Goal: Participate in discussion: Engage in conversation with other users on a specific topic

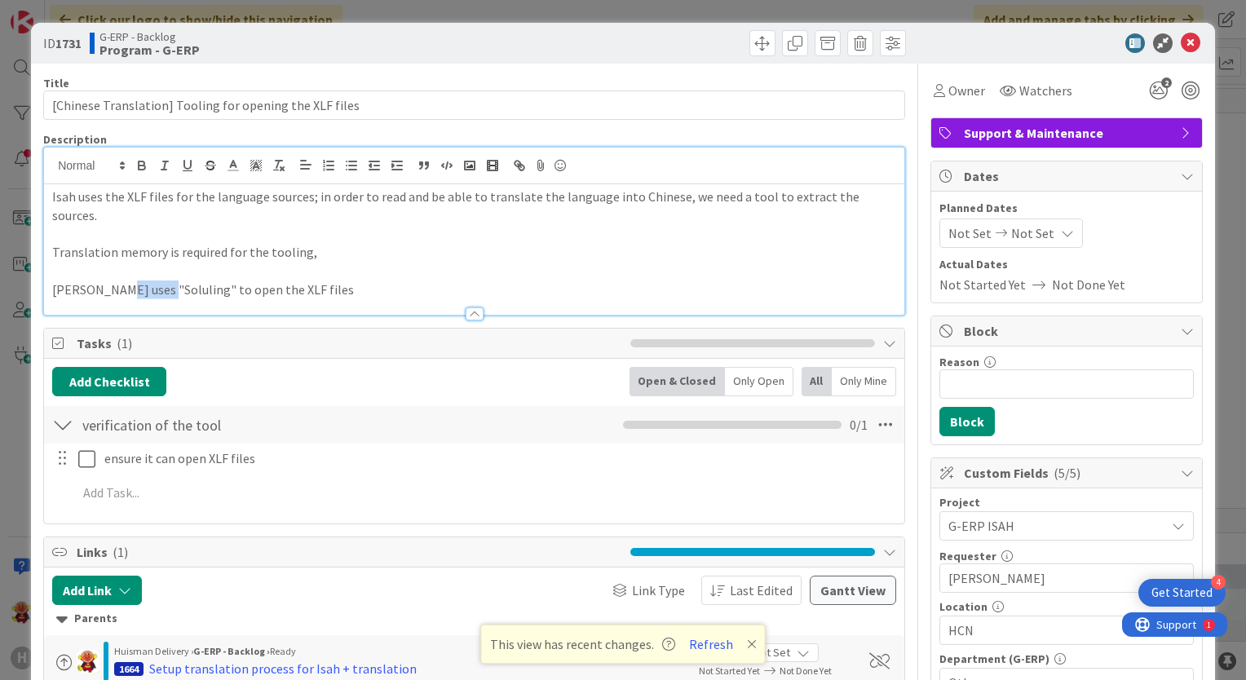
scroll to position [816, 1787]
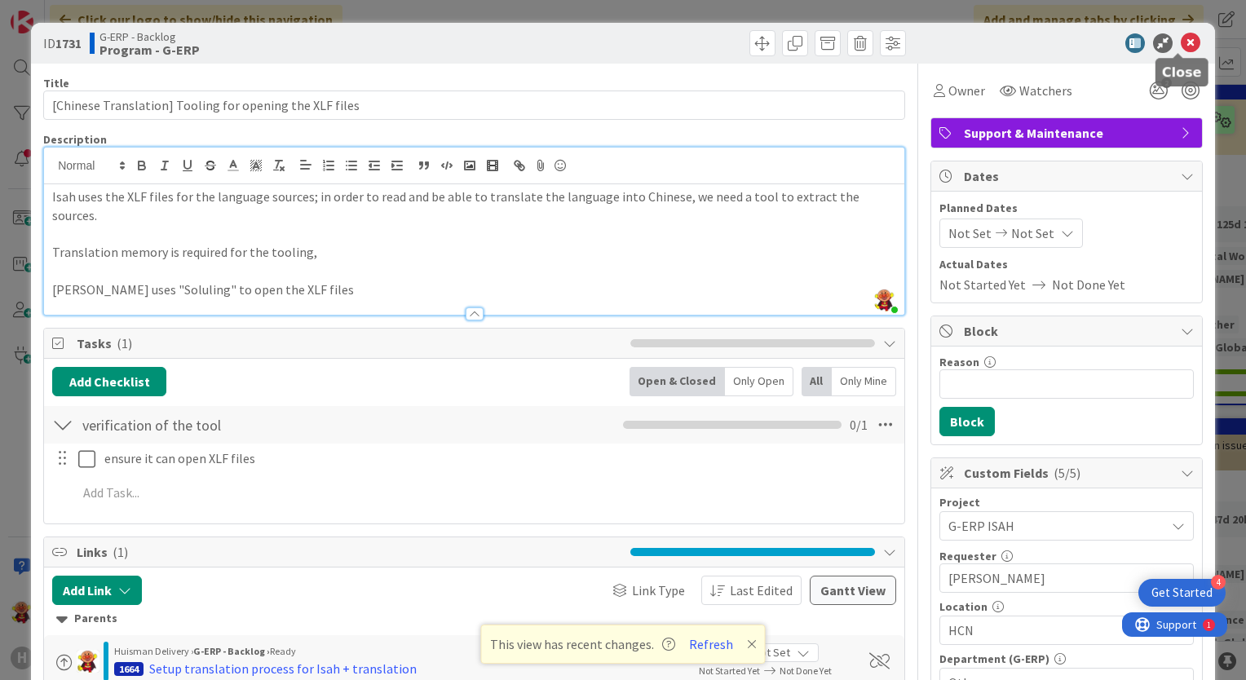
click at [1181, 42] on icon at bounding box center [1191, 43] width 20 height 20
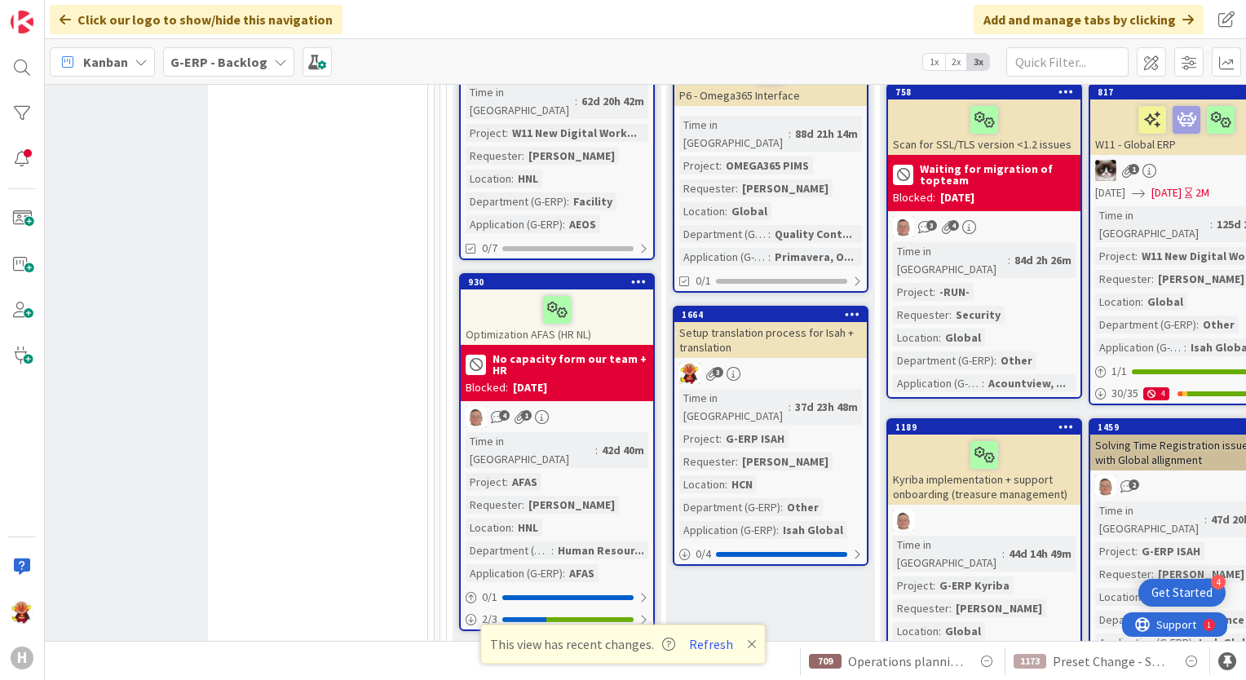
drag, startPoint x: 227, startPoint y: 48, endPoint x: 225, endPoint y: 60, distance: 12.3
click at [227, 48] on div "G-ERP - Backlog" at bounding box center [228, 61] width 131 height 29
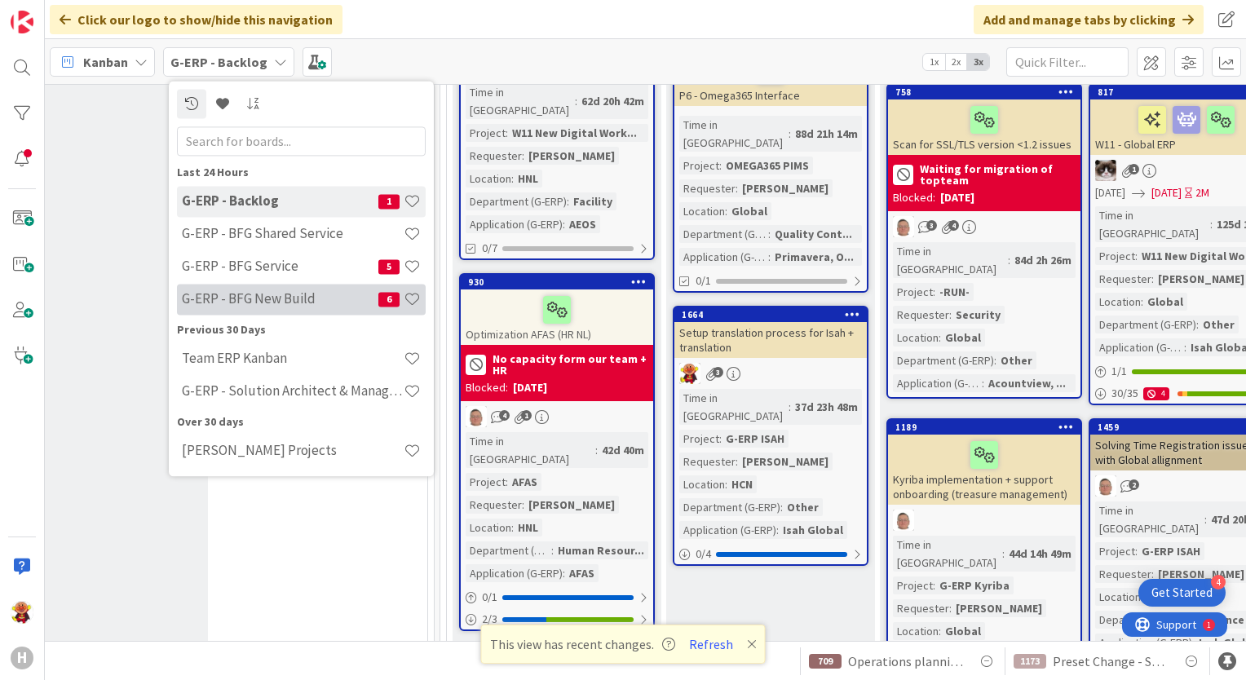
click at [243, 299] on h4 "G-ERP - BFG New Build" at bounding box center [280, 299] width 197 height 16
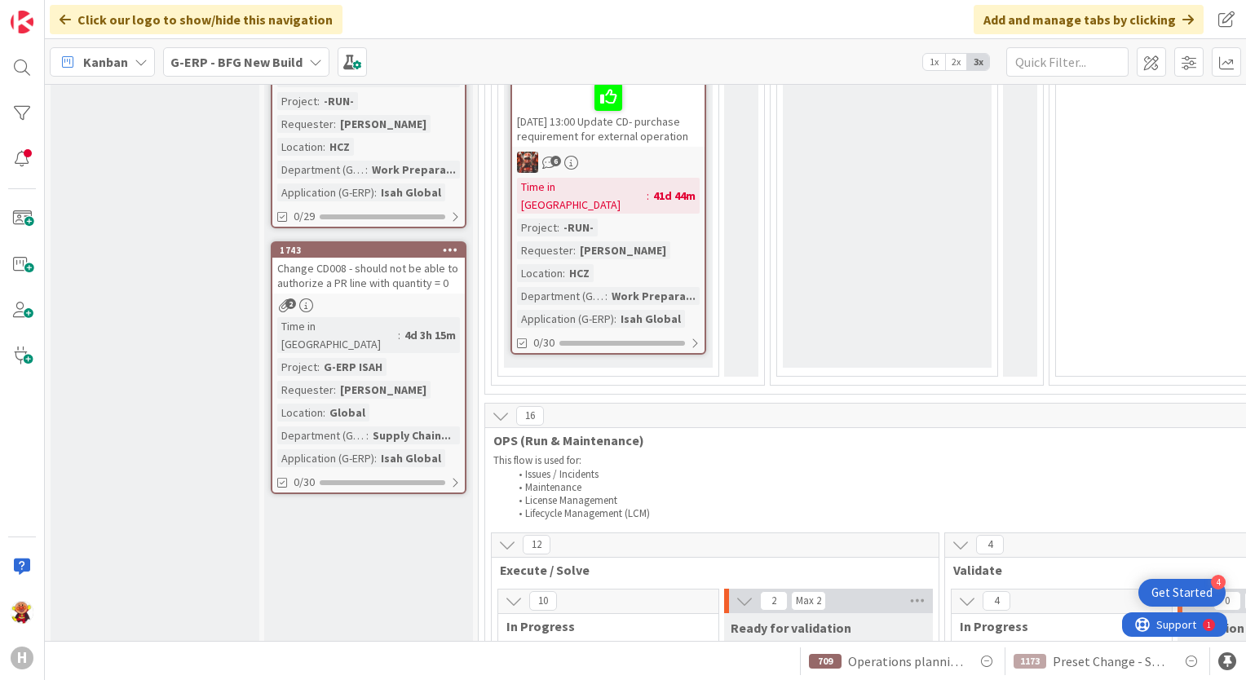
scroll to position [2529, 0]
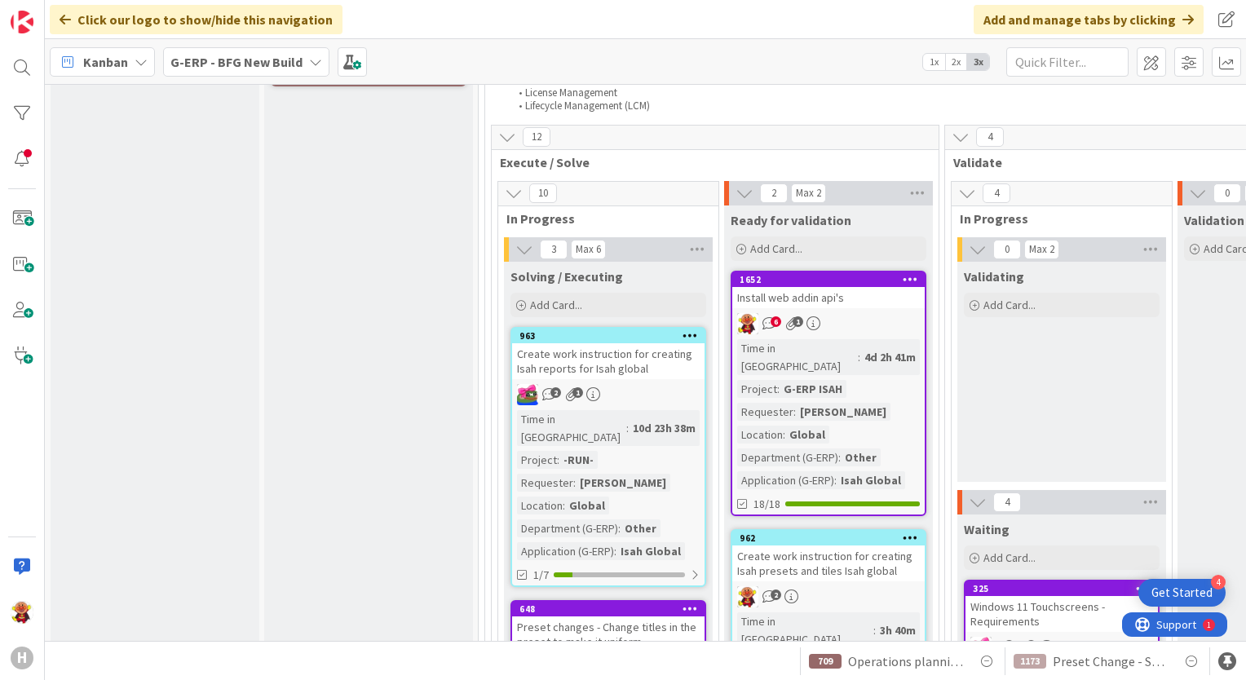
click at [866, 313] on div "6 1" at bounding box center [829, 323] width 193 height 21
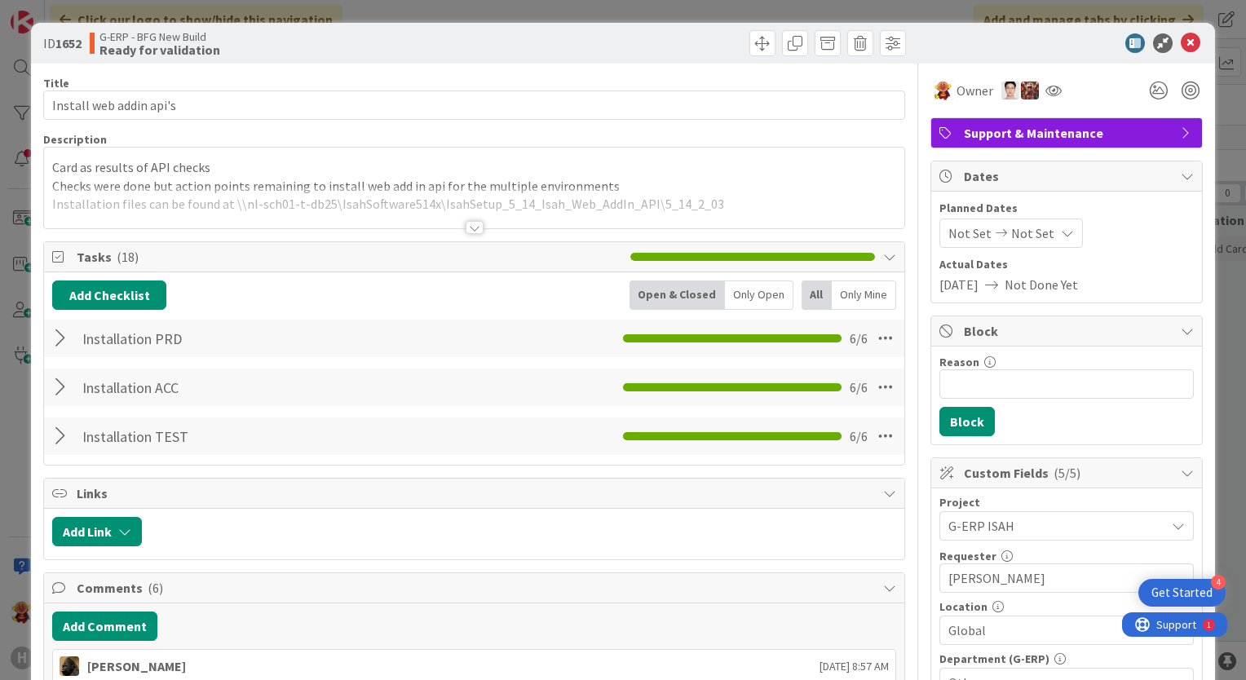
click at [202, 355] on div "Installation PRD Checklist Name 16 / 64 Installation PRD 6 / 6" at bounding box center [474, 339] width 861 height 38
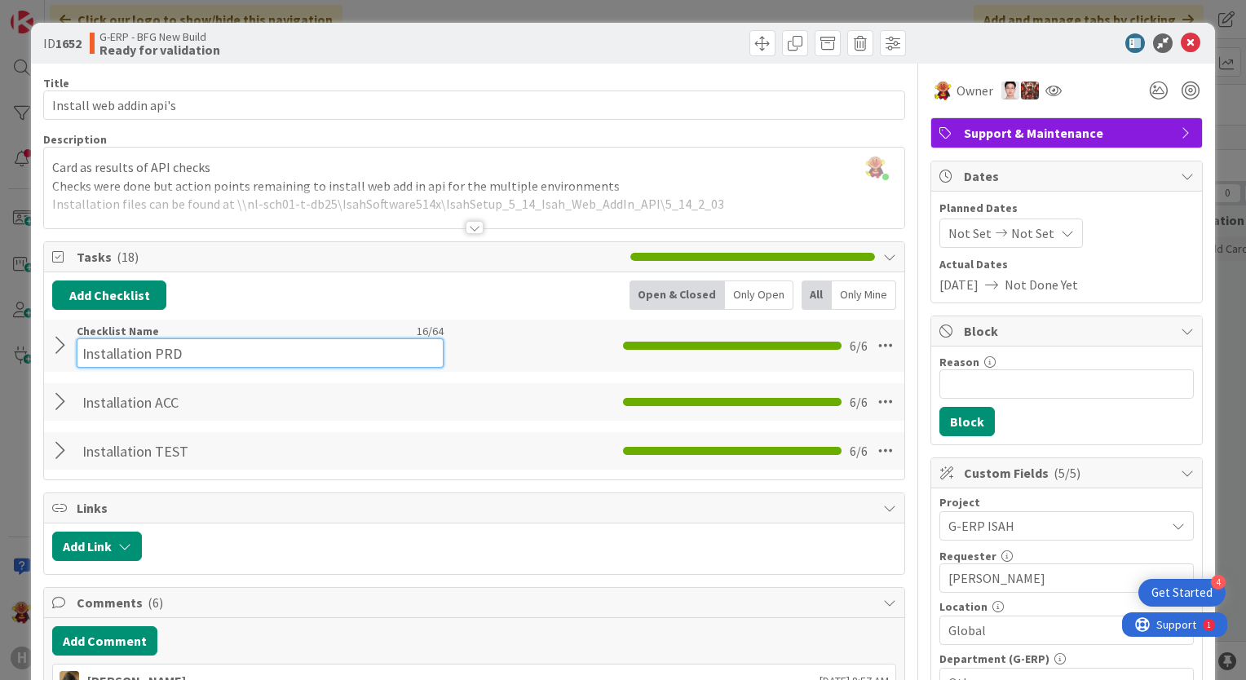
click at [113, 345] on input "Installation PRD" at bounding box center [260, 353] width 367 height 29
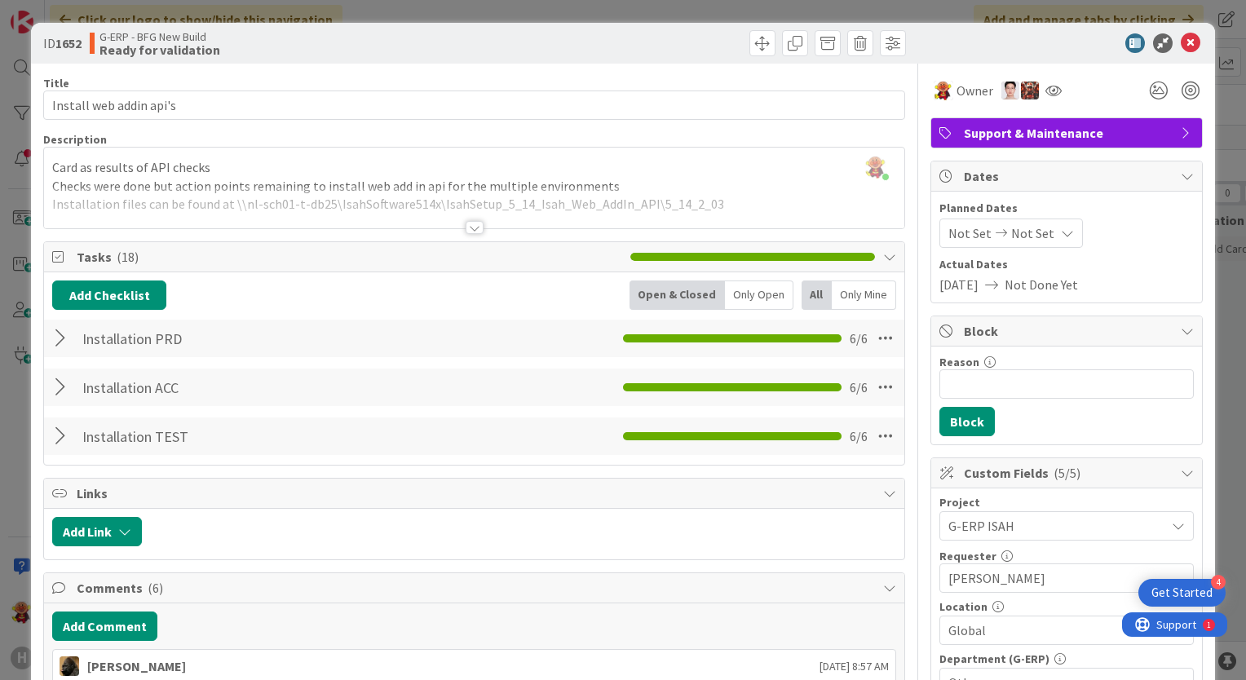
click at [46, 347] on div "Installation PRD Checklist Name 16 / 64 Installation PRD 6 / 6" at bounding box center [474, 339] width 861 height 38
click at [58, 346] on div at bounding box center [62, 338] width 21 height 29
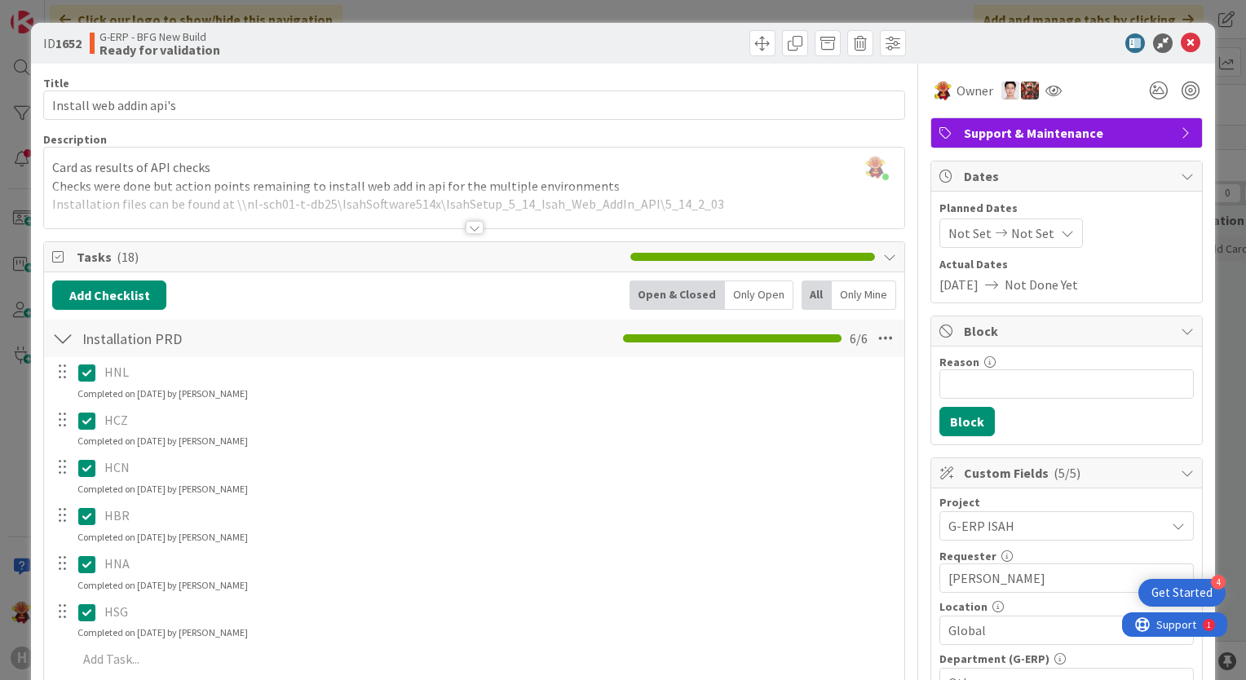
scroll to position [245, 0]
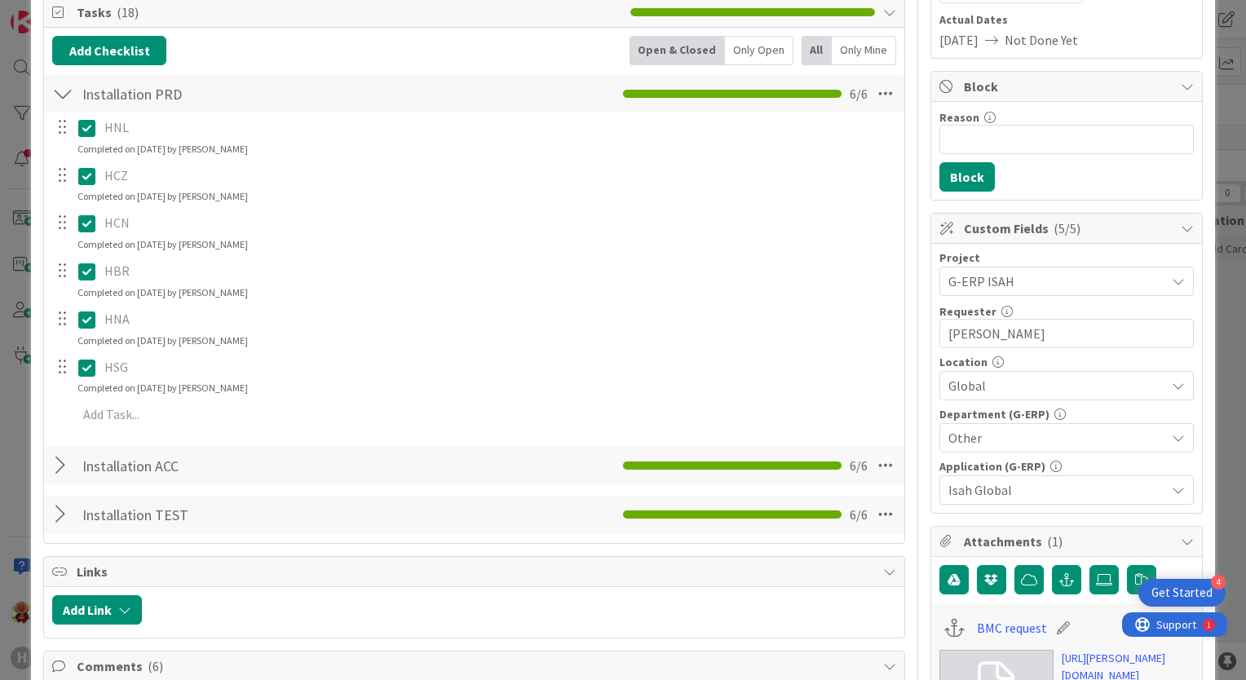
click at [55, 472] on div at bounding box center [62, 465] width 21 height 29
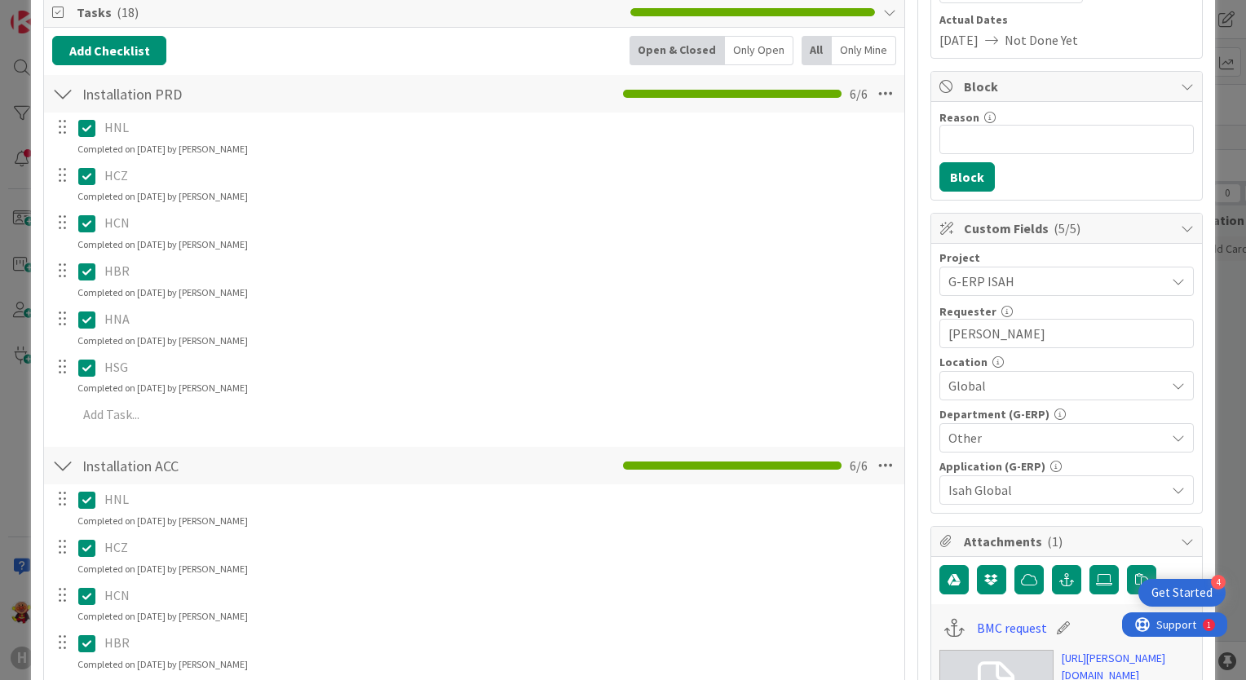
scroll to position [489, 0]
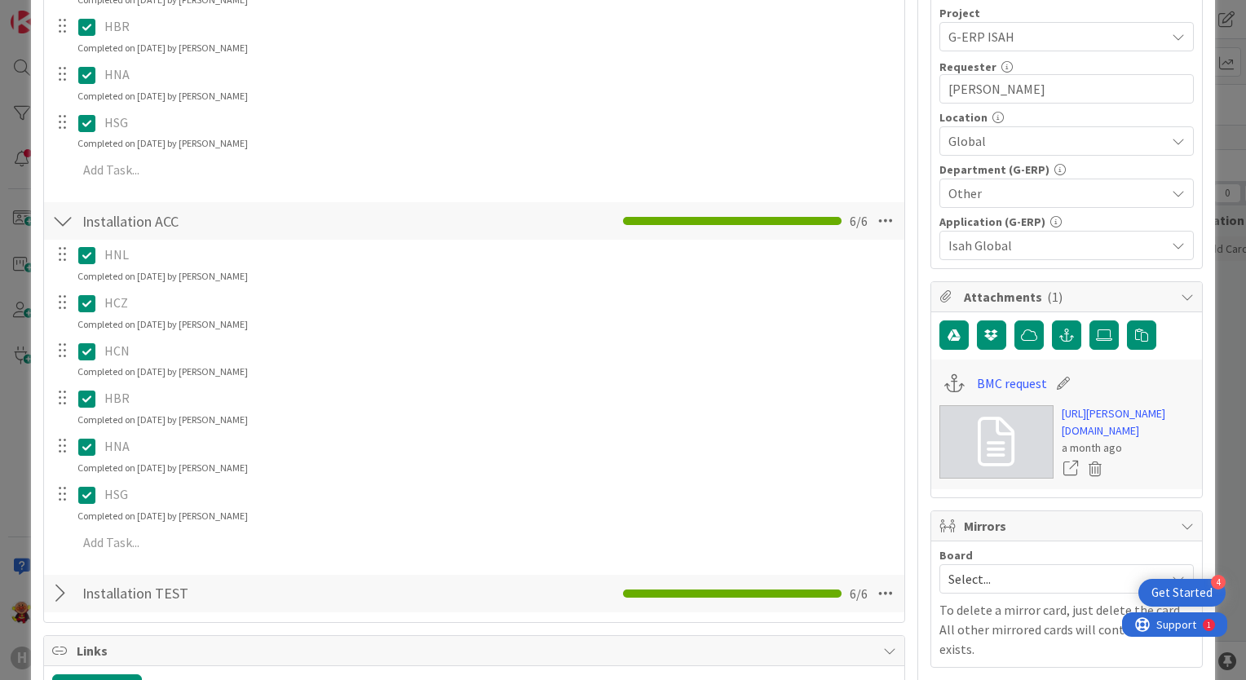
click at [63, 596] on div at bounding box center [62, 593] width 21 height 29
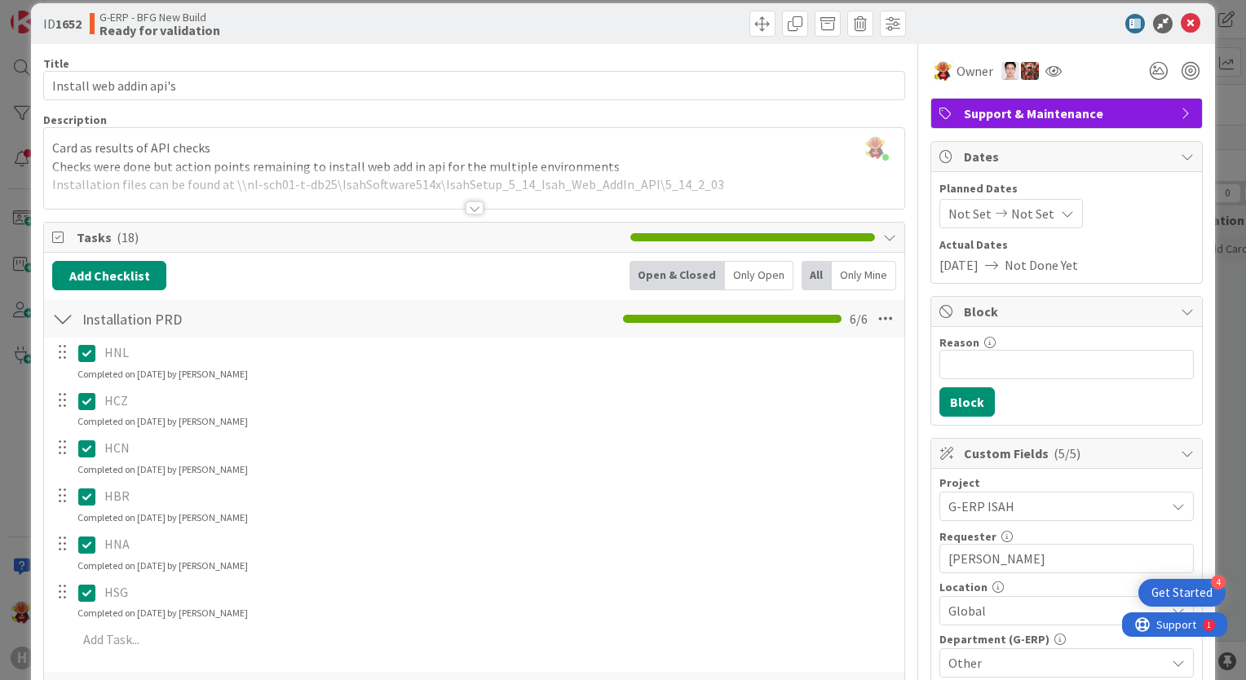
scroll to position [0, 0]
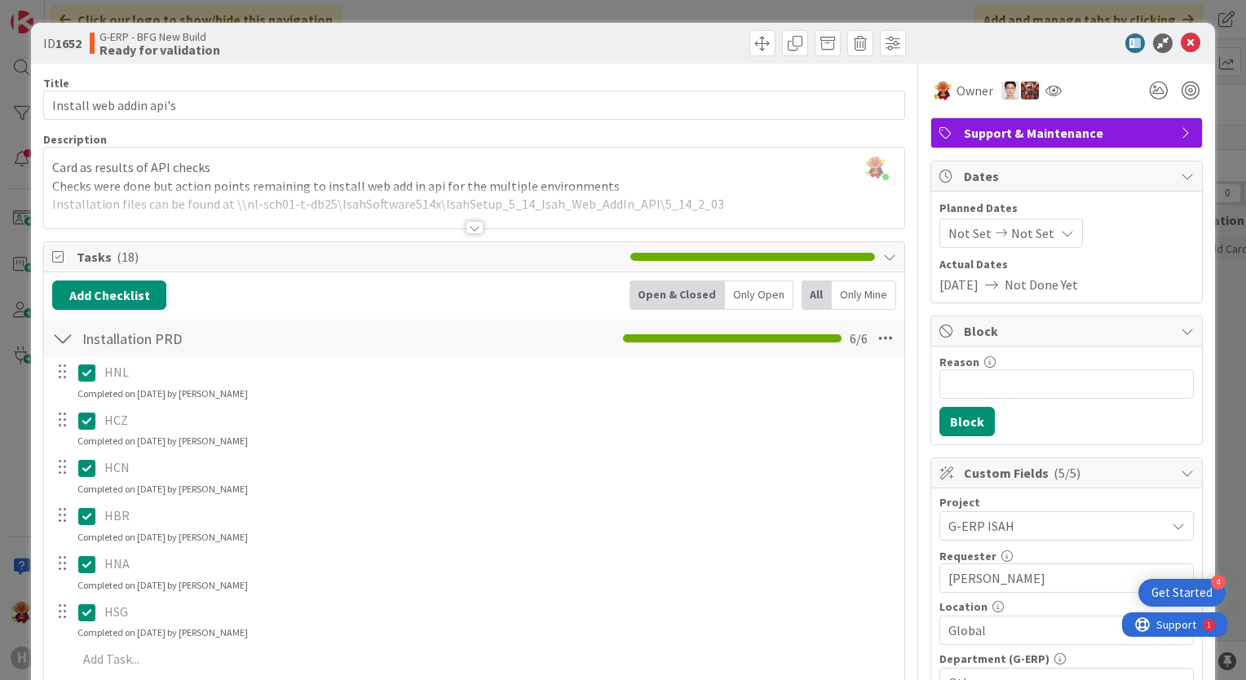
click at [474, 221] on div at bounding box center [475, 227] width 18 height 13
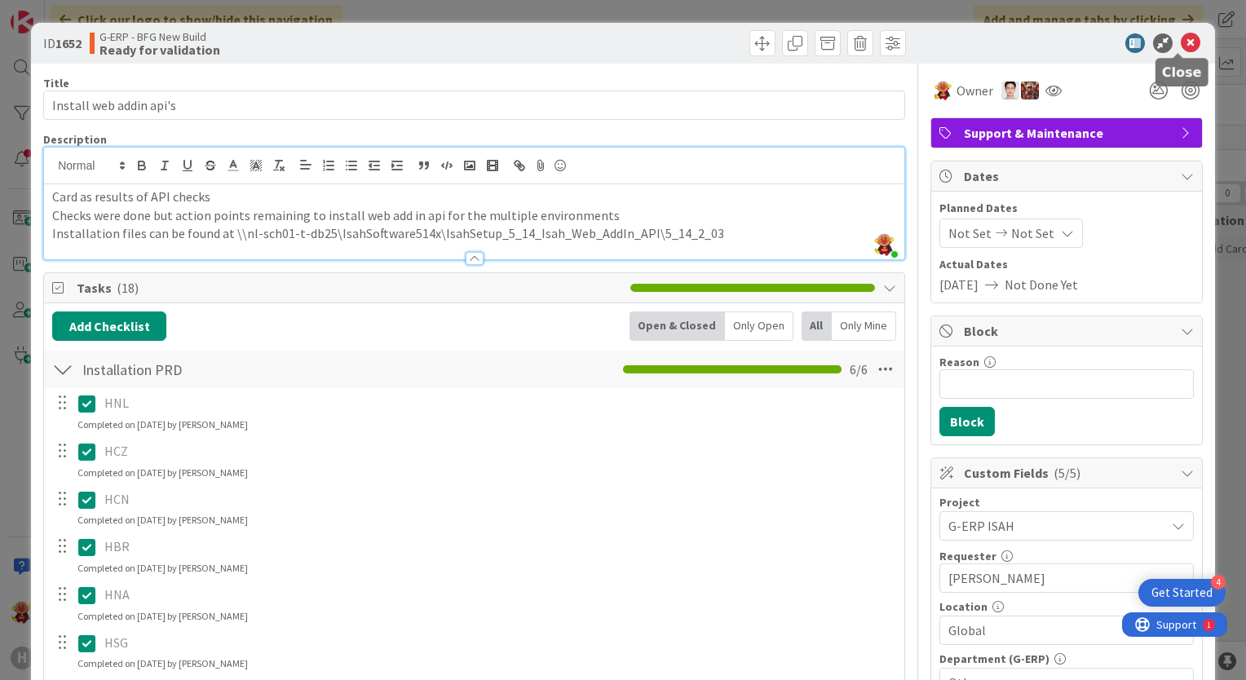
click at [1181, 41] on icon at bounding box center [1191, 43] width 20 height 20
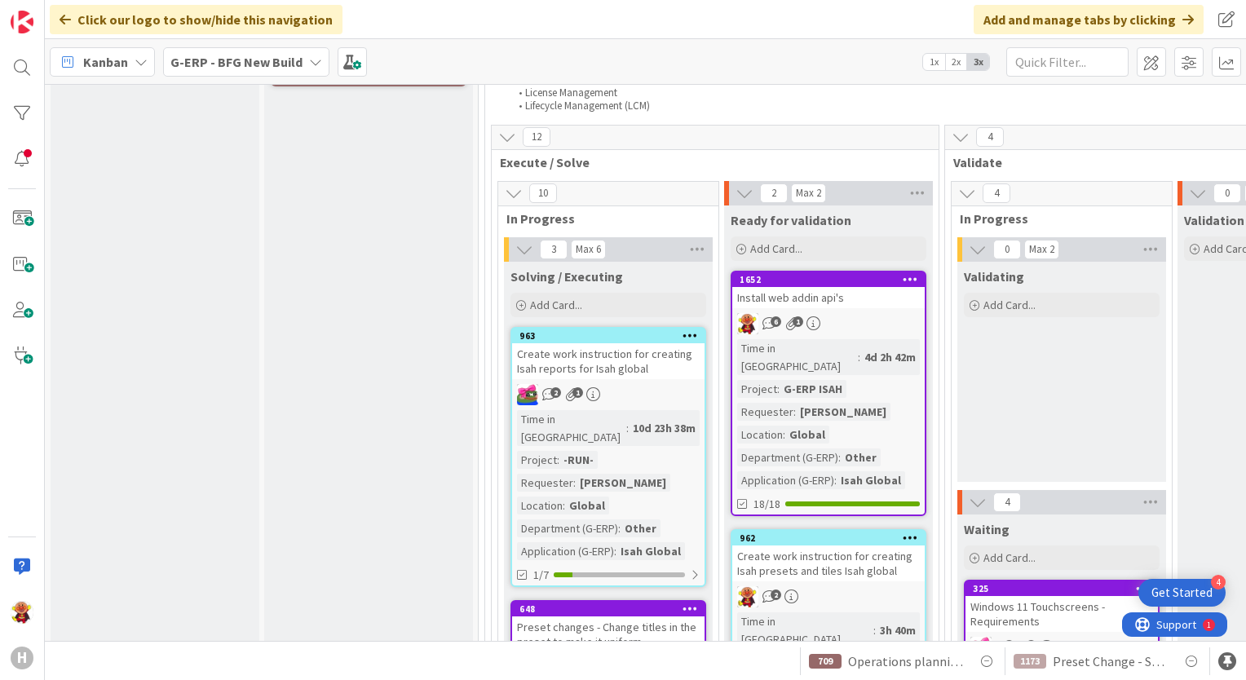
click at [857, 271] on link "1652 Install web addin api's 6 1 Time in Column : 4d 2h 42m Project : G-ERP ISA…" at bounding box center [829, 394] width 196 height 246
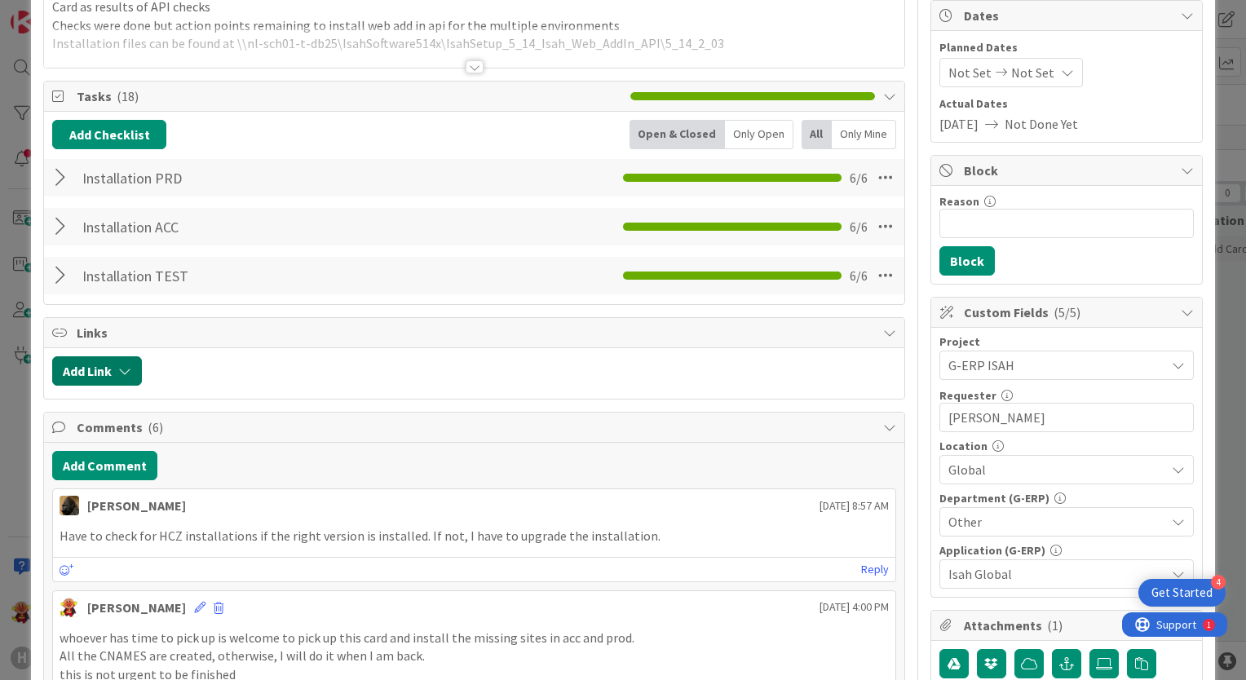
scroll to position [163, 0]
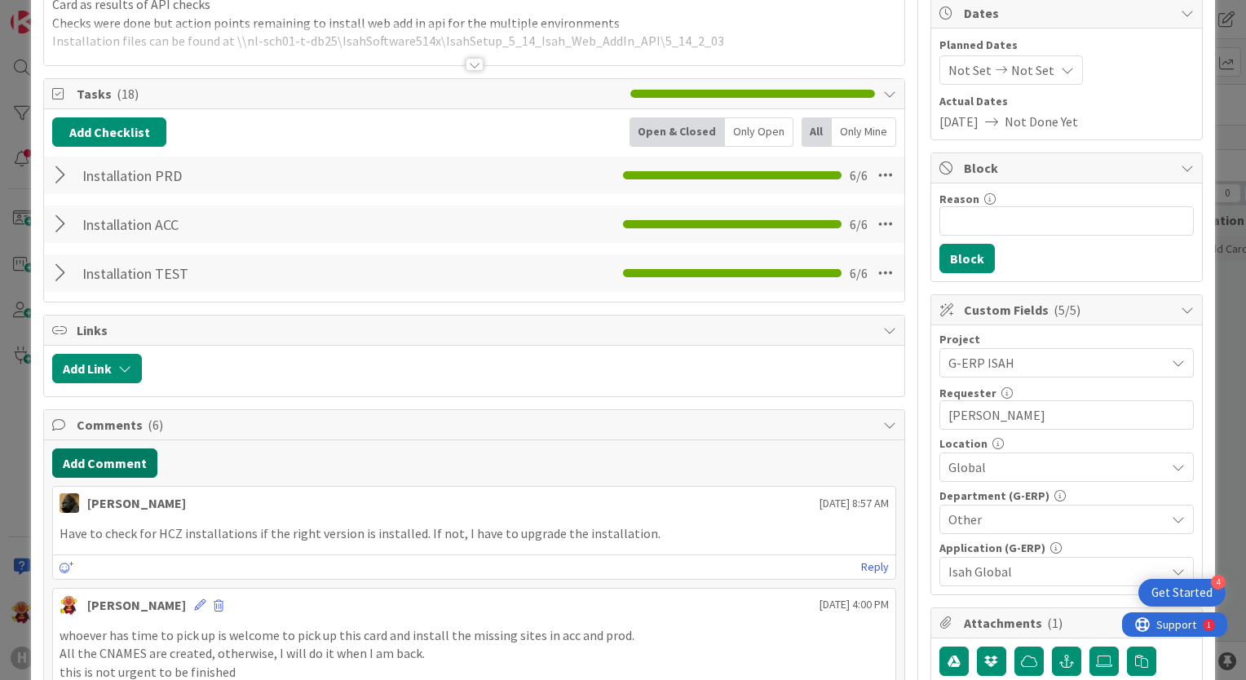
click at [125, 464] on button "Add Comment" at bounding box center [104, 463] width 105 height 29
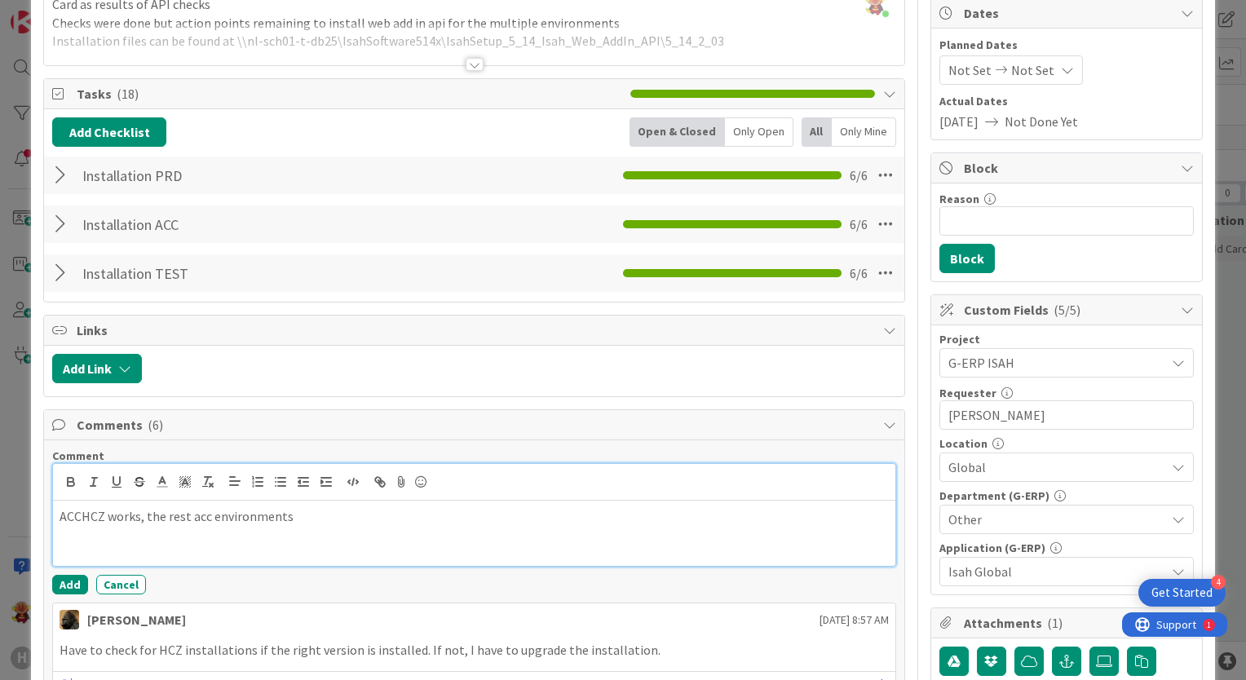
click at [147, 516] on p "ACCHCZ works, the rest acc environments" at bounding box center [475, 516] width 830 height 19
click at [133, 518] on p "ACCHCZ works, the rest acc environments" at bounding box center [475, 516] width 830 height 19
click at [140, 516] on p "ACCHCZ works, the rest acc environments" at bounding box center [475, 516] width 830 height 19
click at [142, 514] on p "ACCHCZ works, the rest acc environments" at bounding box center [475, 516] width 830 height 19
click at [301, 510] on p "ACCHCZ works, the rest acc environments" at bounding box center [475, 516] width 830 height 19
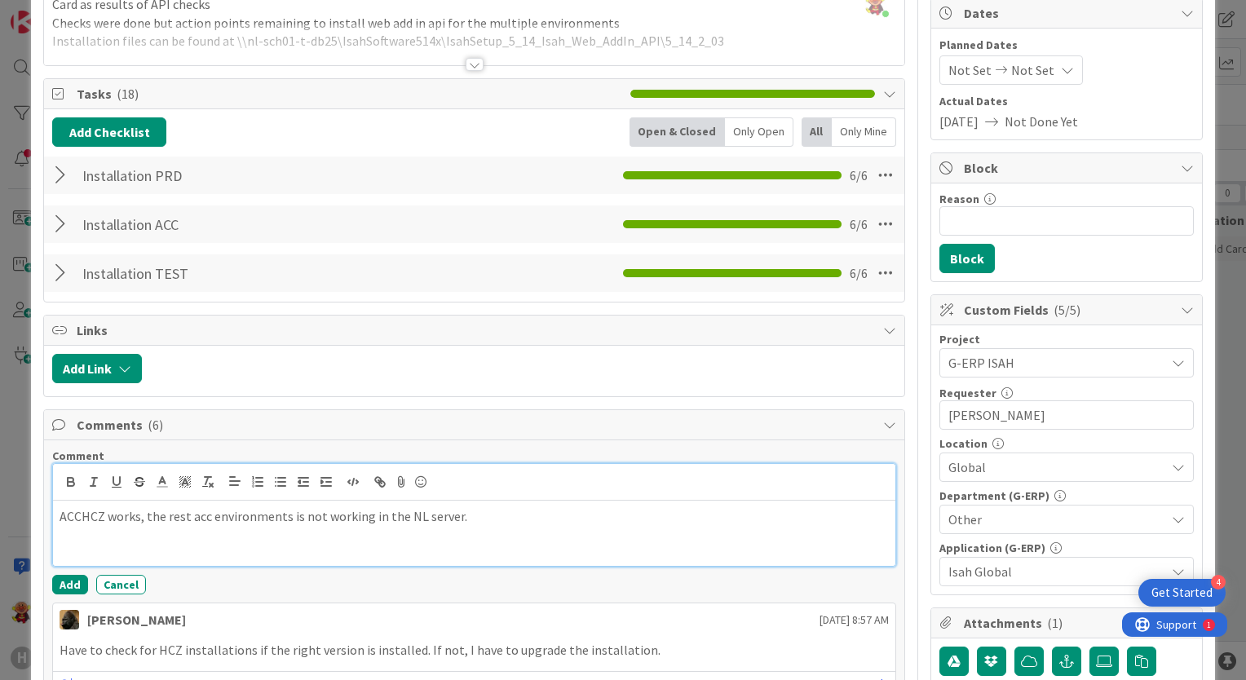
click at [293, 516] on p "ACCHCZ works, the rest acc environments is not working in the NL server." at bounding box center [475, 516] width 830 height 19
click at [555, 507] on p "ACCHCZ works, the rest acc environments are not working in the NL server." at bounding box center [475, 516] width 830 height 19
click at [458, 519] on p "ACCHCZ works, the rest acc environments are not working in the NL server." at bounding box center [475, 516] width 830 height 19
click at [476, 520] on p "ACCHCZ works, the rest acc environments are not working in the NL server." at bounding box center [475, 516] width 830 height 19
click at [734, 516] on p "ACCHCZ works, the rest acc environments are not working in the NL server. I rea…" at bounding box center [475, 525] width 830 height 37
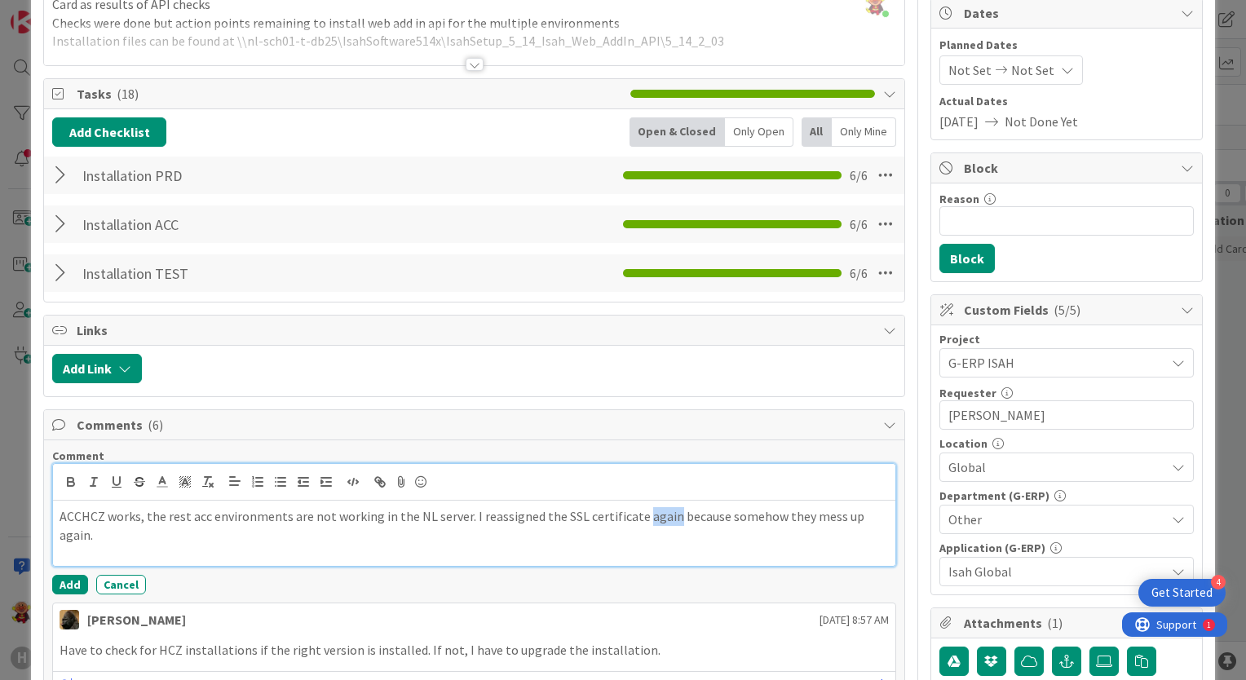
drag, startPoint x: 633, startPoint y: 515, endPoint x: 662, endPoint y: 511, distance: 28.7
click at [662, 511] on p "ACCHCZ works, the rest acc environments are not working in the NL server. I rea…" at bounding box center [475, 525] width 830 height 37
click at [878, 529] on div "ACCHCZ works, the rest acc environments are not working in the NL server. I rea…" at bounding box center [474, 533] width 843 height 65
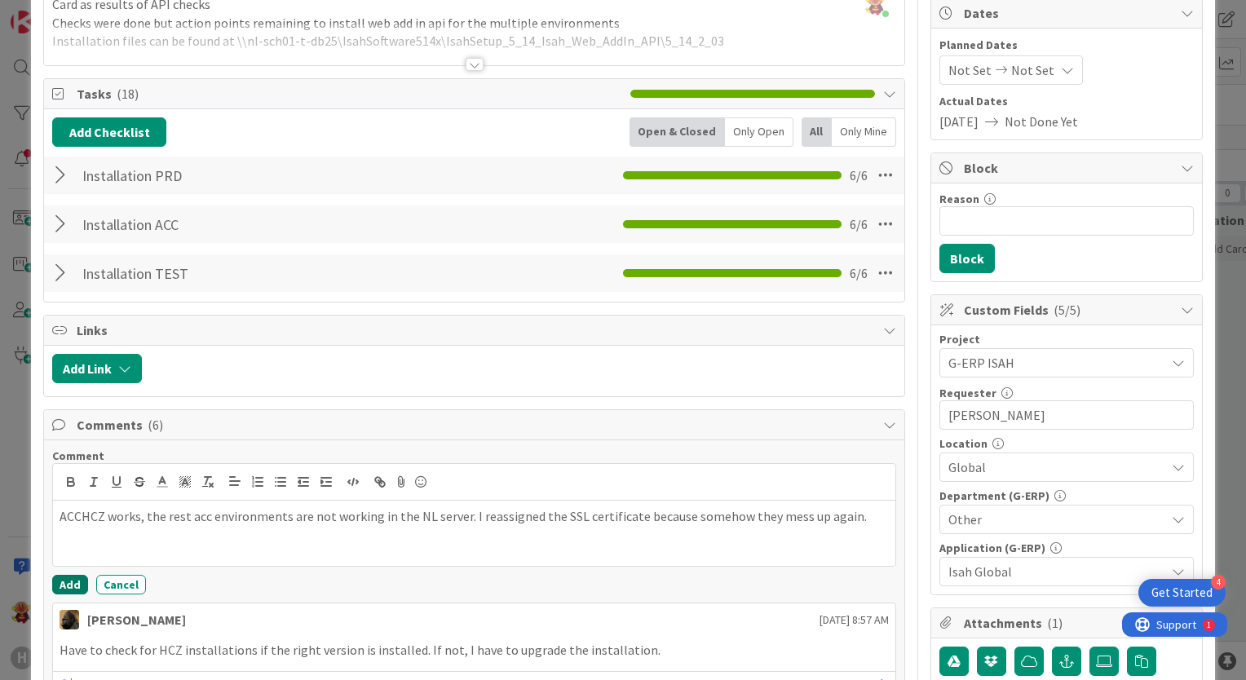
click at [65, 587] on button "Add" at bounding box center [70, 585] width 36 height 20
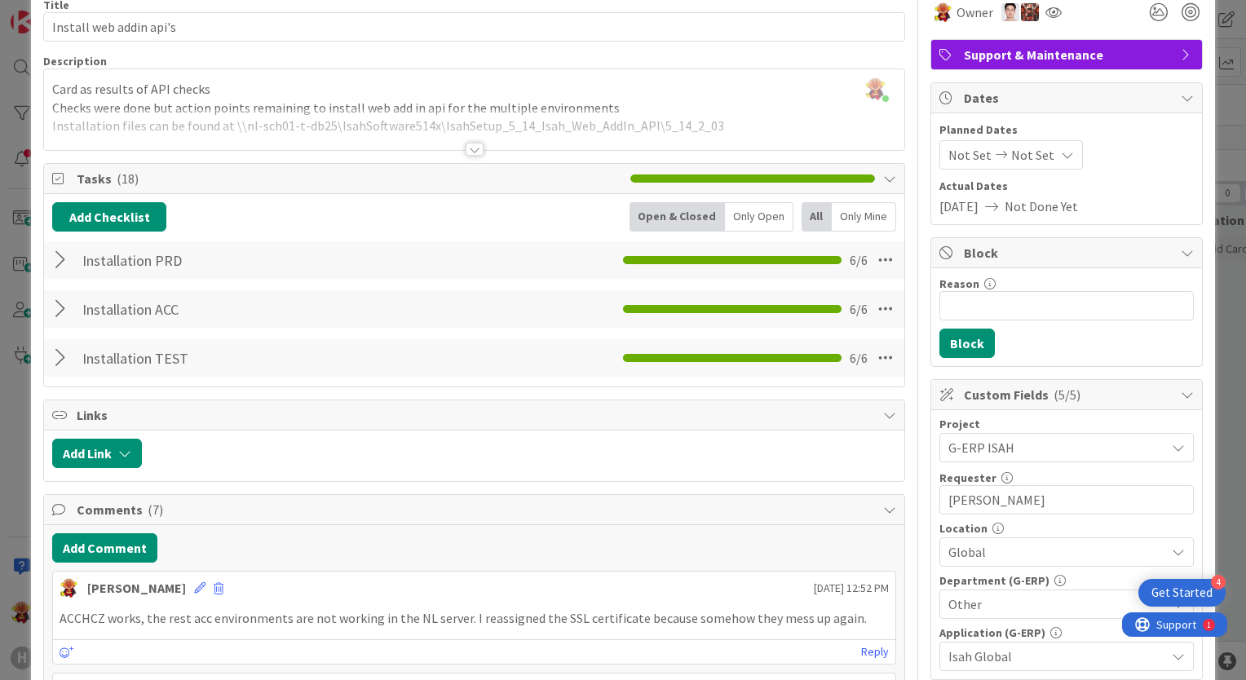
scroll to position [0, 0]
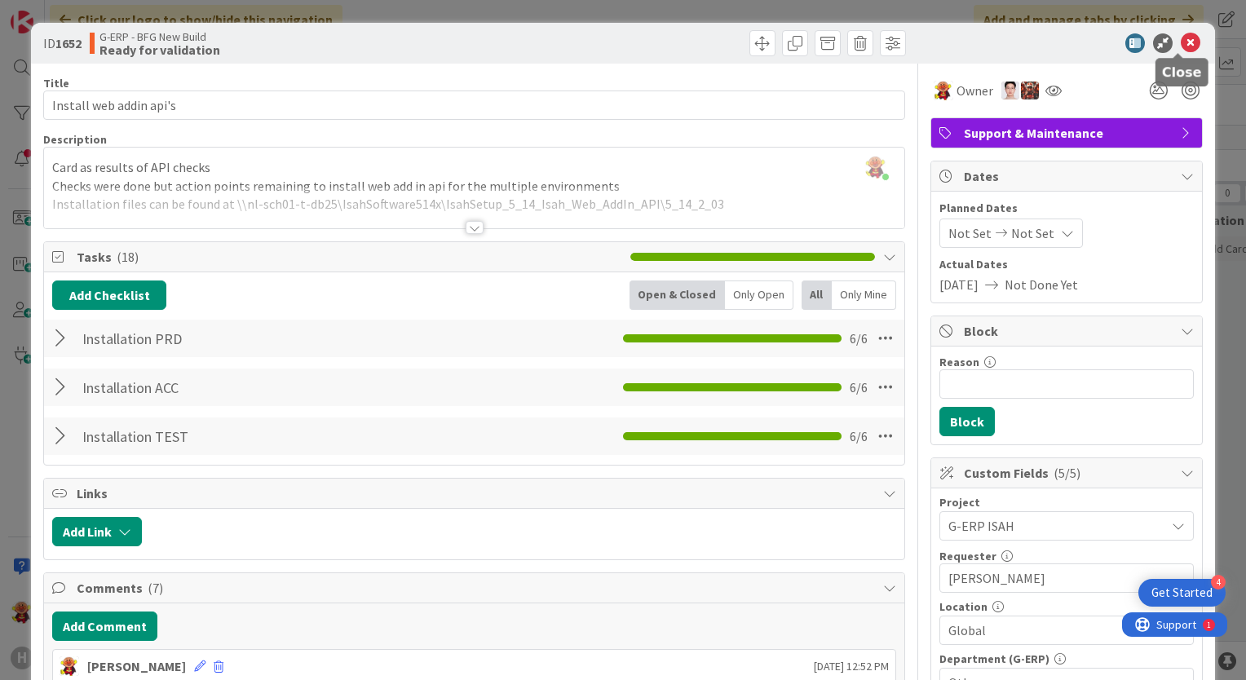
click at [1181, 49] on icon at bounding box center [1191, 43] width 20 height 20
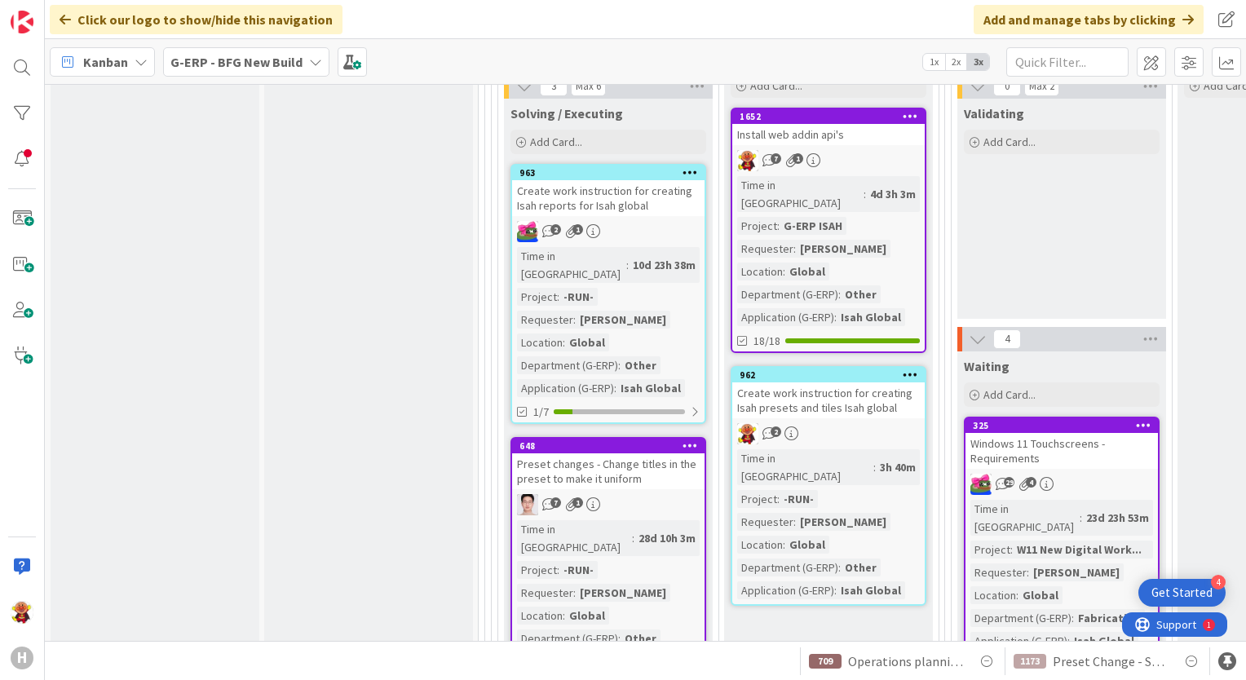
scroll to position [2529, 0]
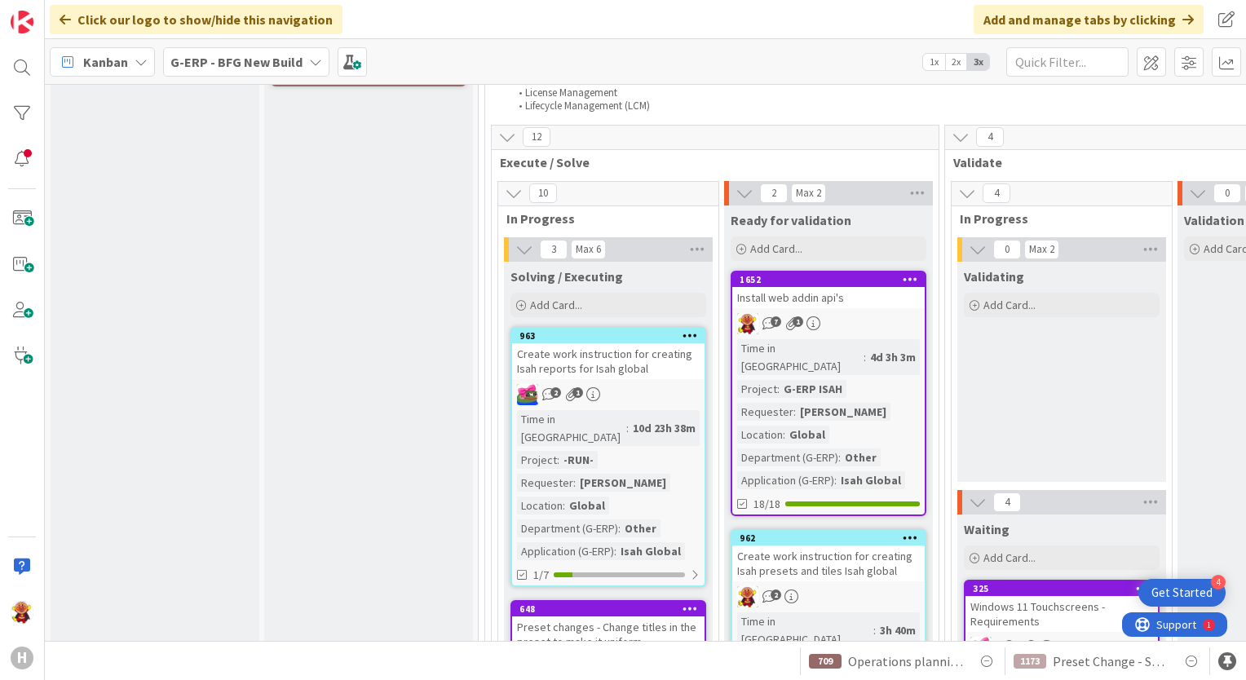
click at [858, 287] on div "Install web addin api's" at bounding box center [829, 297] width 193 height 21
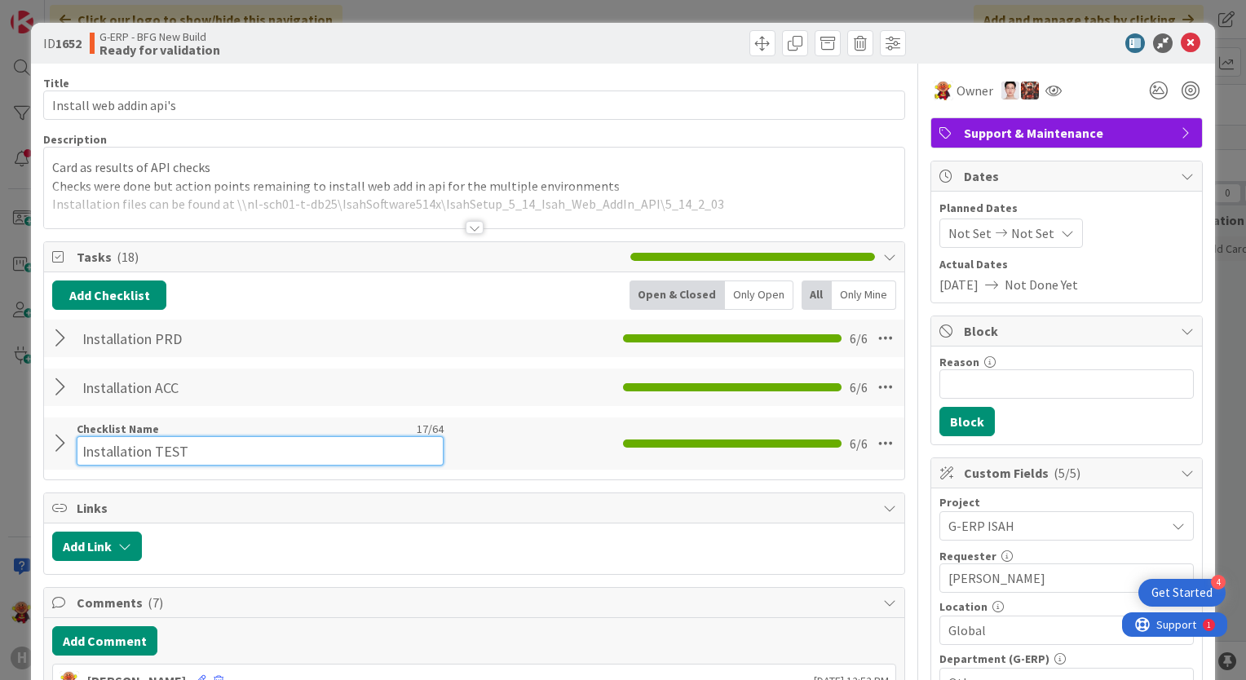
click at [205, 433] on div "Checklist Name 17 / 64 Installation TEST" at bounding box center [260, 444] width 367 height 44
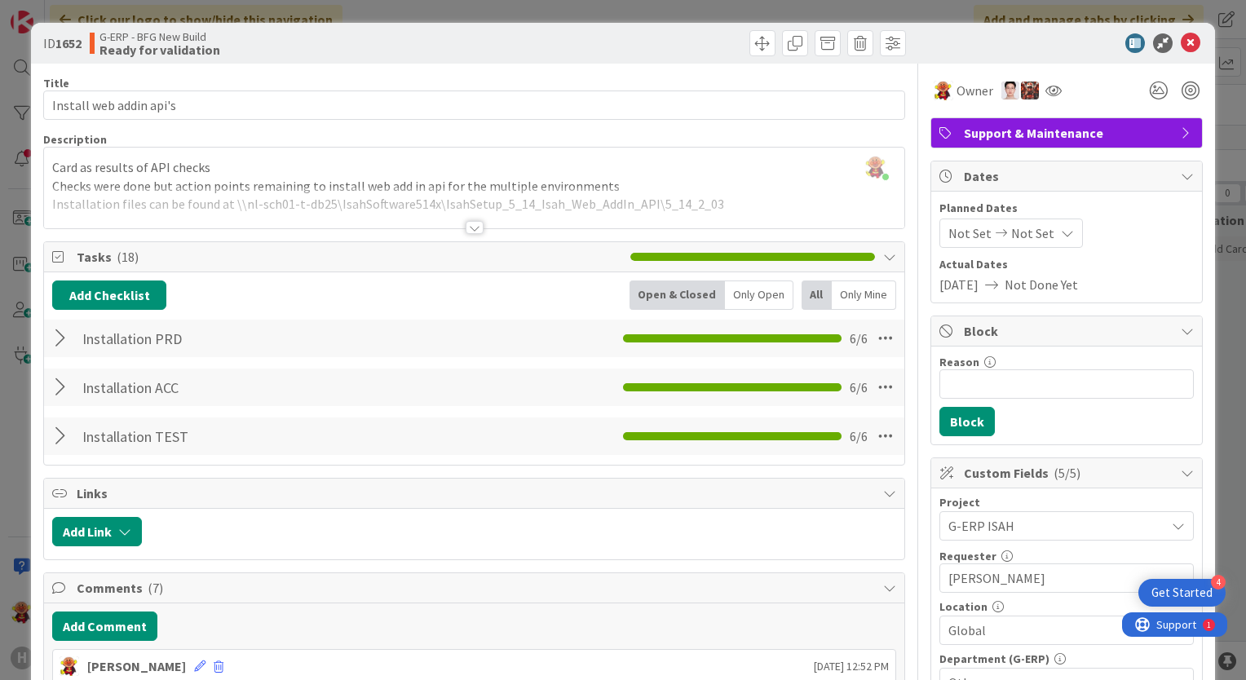
click at [60, 453] on div "Installation TEST Checklist Name 17 / 64 Installation TEST 6 / 6" at bounding box center [474, 437] width 861 height 38
click at [59, 339] on div at bounding box center [62, 338] width 21 height 29
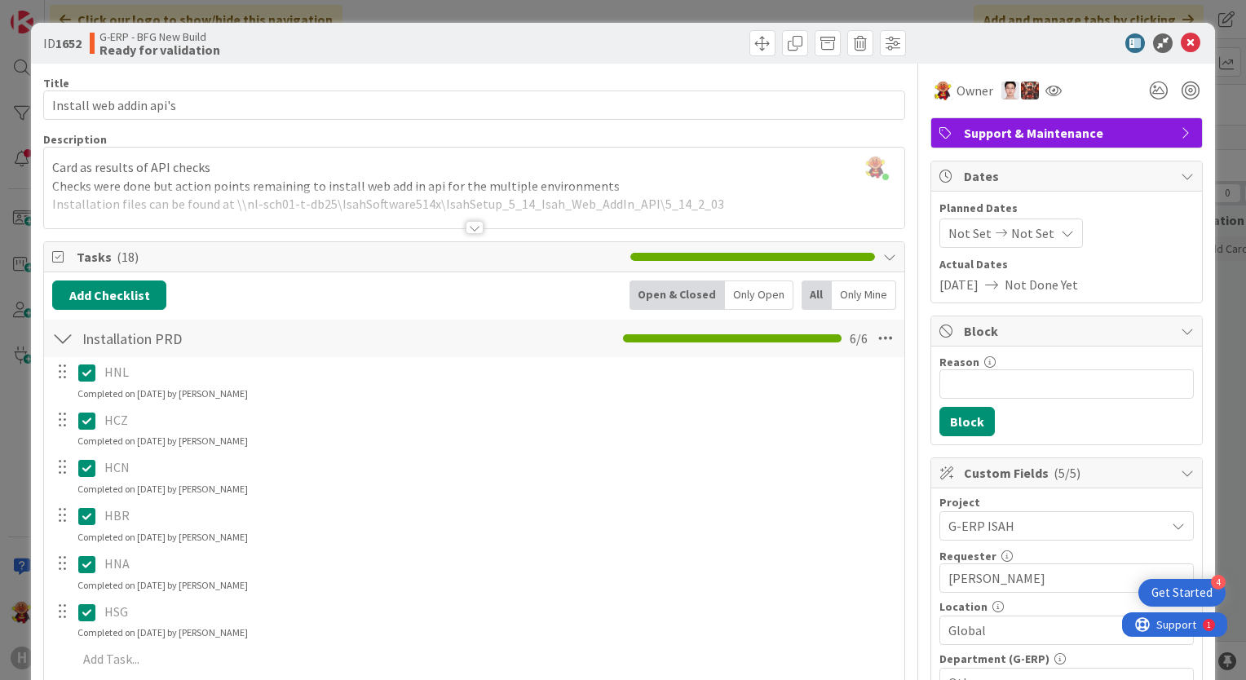
click at [58, 339] on div at bounding box center [62, 338] width 21 height 29
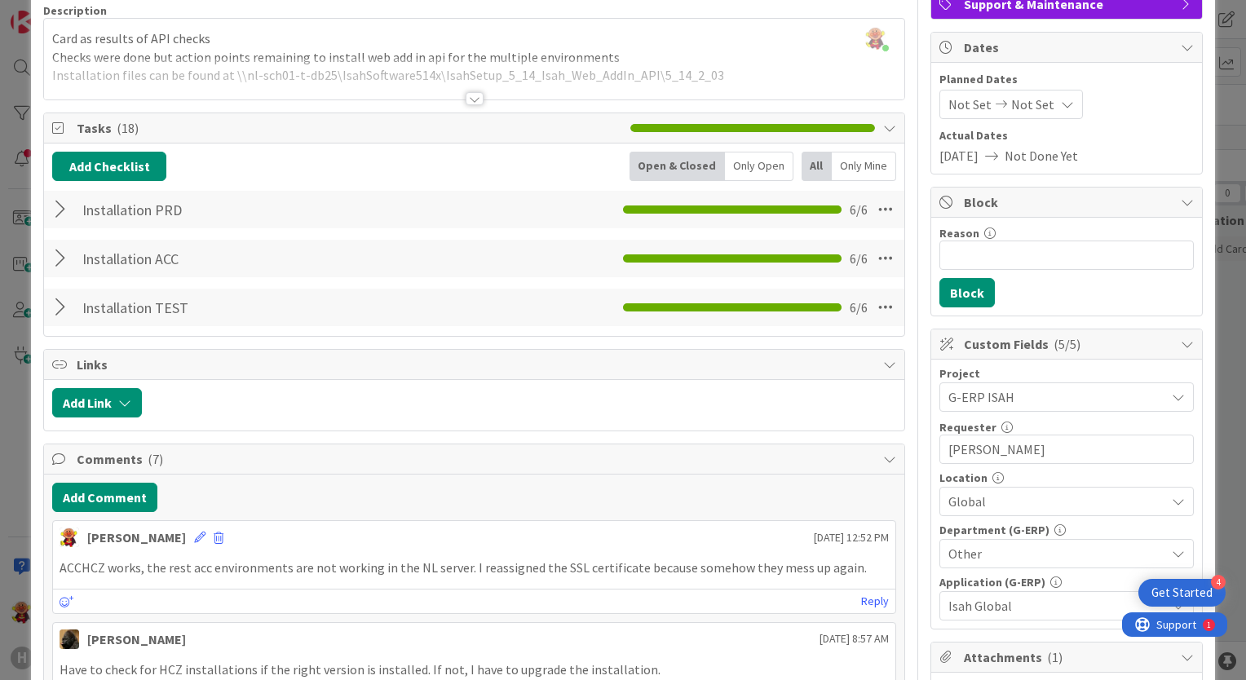
scroll to position [245, 0]
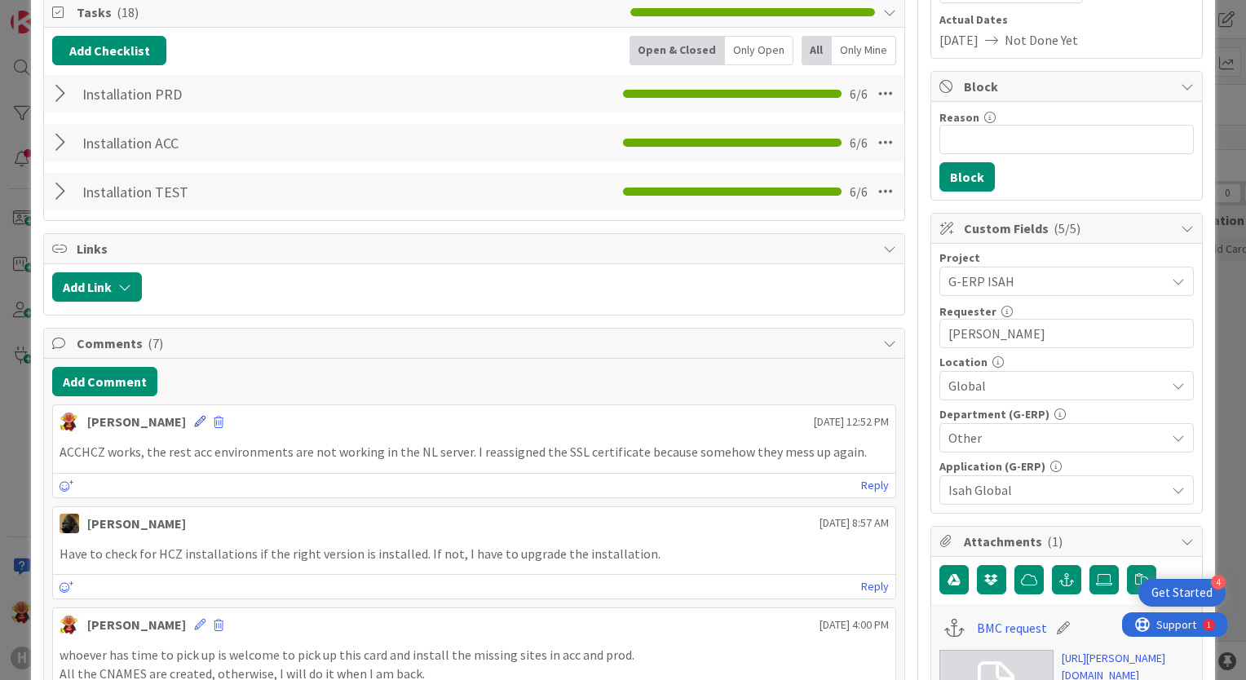
click at [194, 419] on icon at bounding box center [199, 421] width 11 height 11
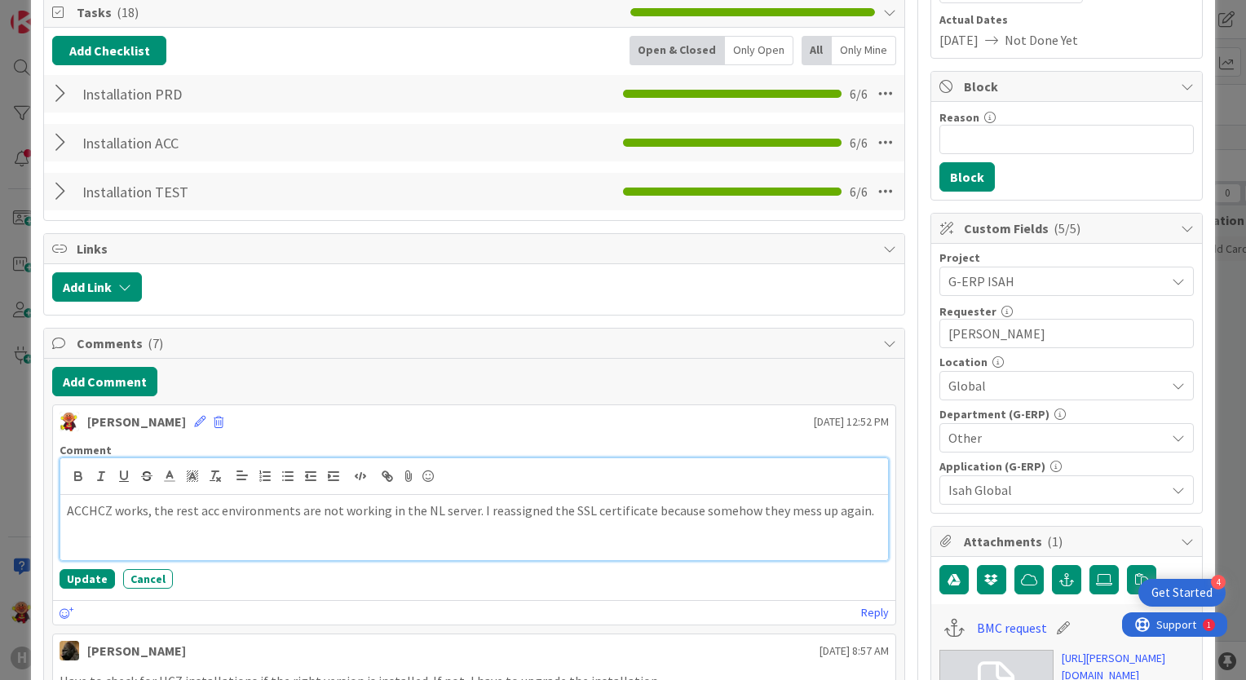
click at [731, 475] on div at bounding box center [474, 476] width 828 height 37
click at [126, 573] on button "Cancel" at bounding box center [148, 579] width 50 height 20
